Goal: Navigation & Orientation: Go to known website

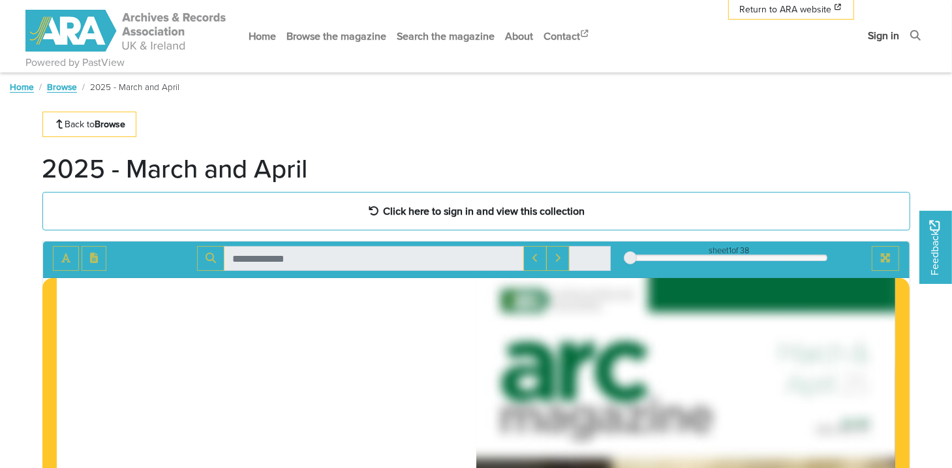
click at [886, 31] on link "Sign in" at bounding box center [883, 35] width 42 height 35
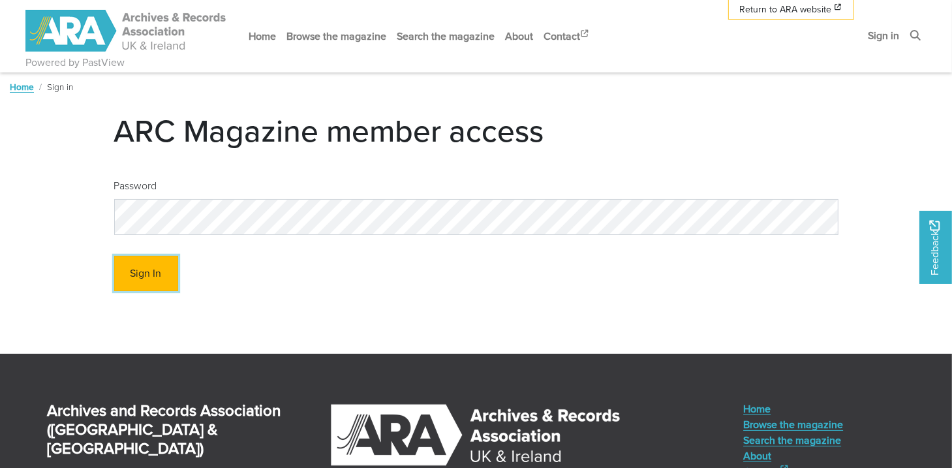
click at [122, 280] on button "Sign In" at bounding box center [146, 274] width 64 height 36
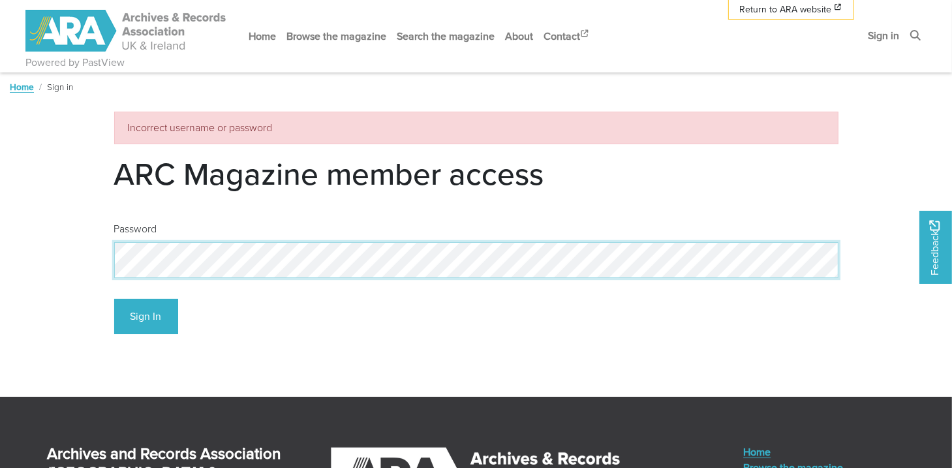
click at [80, 265] on body "Powered by PastView Menu" at bounding box center [476, 355] width 952 height 710
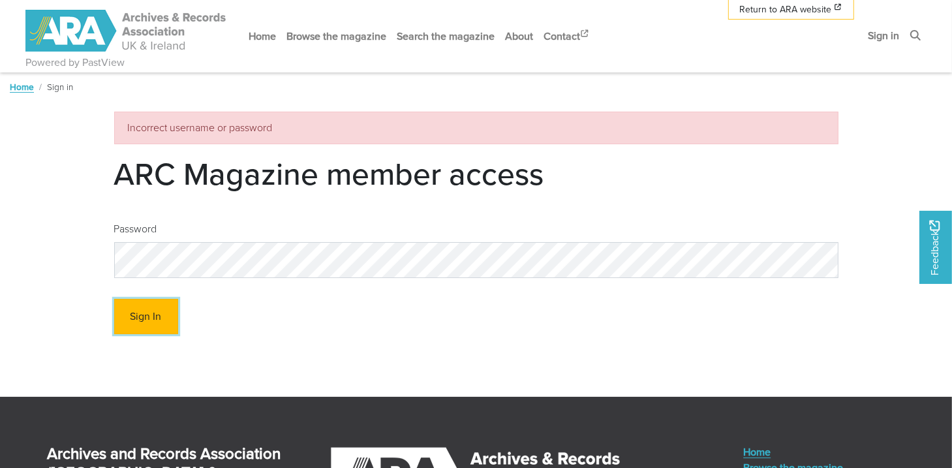
click at [121, 317] on button "Sign In" at bounding box center [146, 317] width 64 height 36
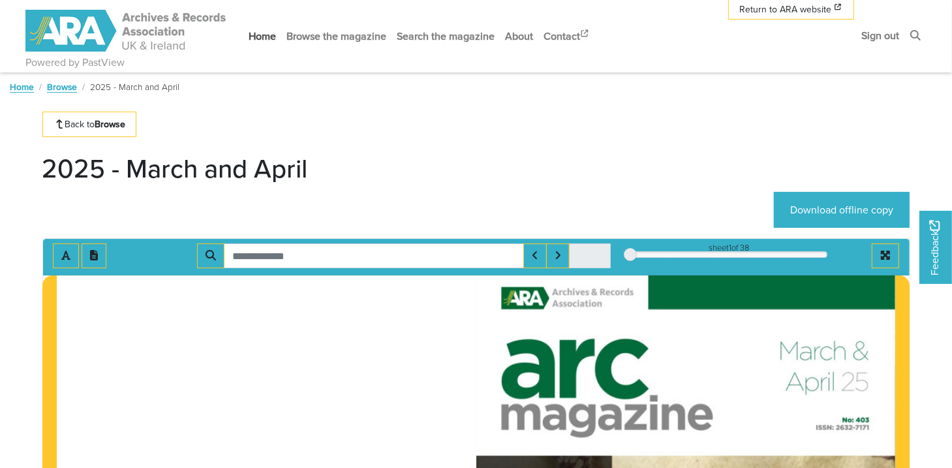
click at [253, 27] on link "Home" at bounding box center [262, 36] width 38 height 35
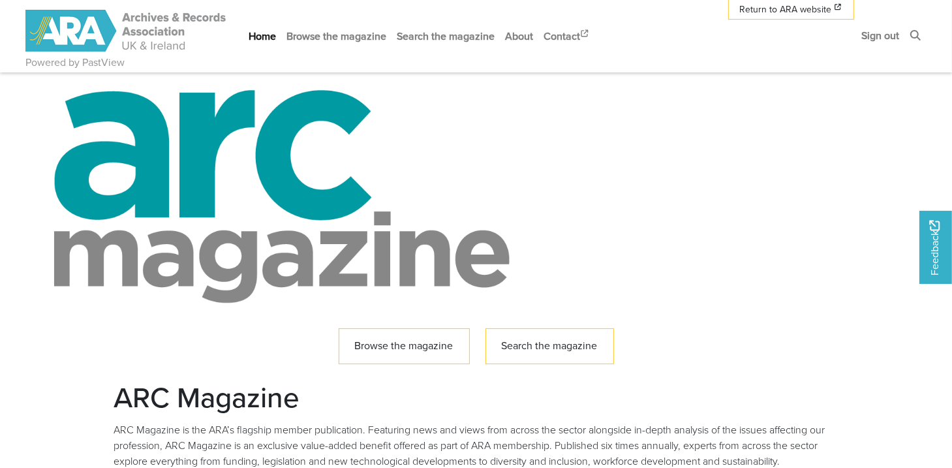
click at [76, 35] on img at bounding box center [126, 31] width 202 height 42
